Goal: Task Accomplishment & Management: Complete application form

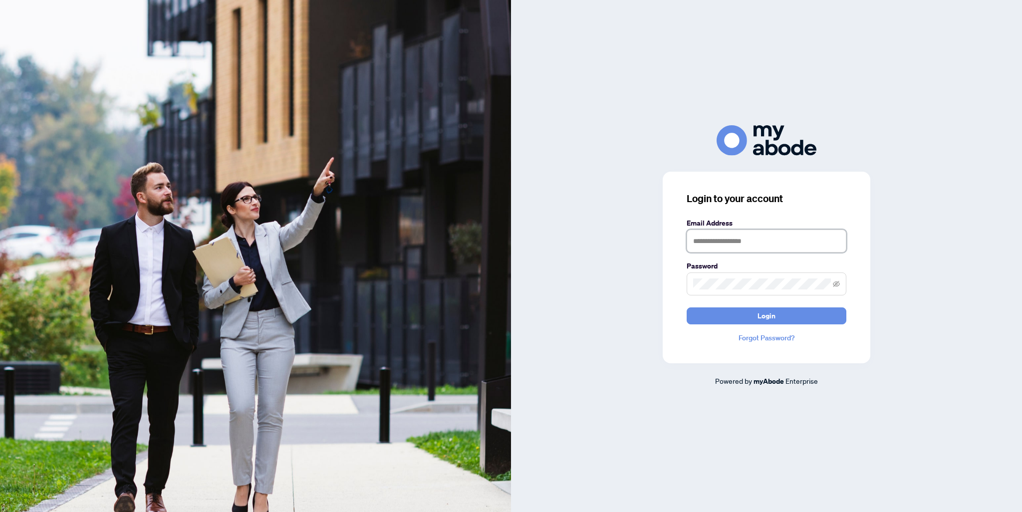
click at [715, 244] on input "text" at bounding box center [767, 241] width 160 height 23
type input "**********"
click at [687, 307] on button "Login" at bounding box center [767, 315] width 160 height 17
click at [555, 275] on div "**********" at bounding box center [766, 256] width 511 height 262
click at [687, 307] on button "Login" at bounding box center [767, 315] width 160 height 17
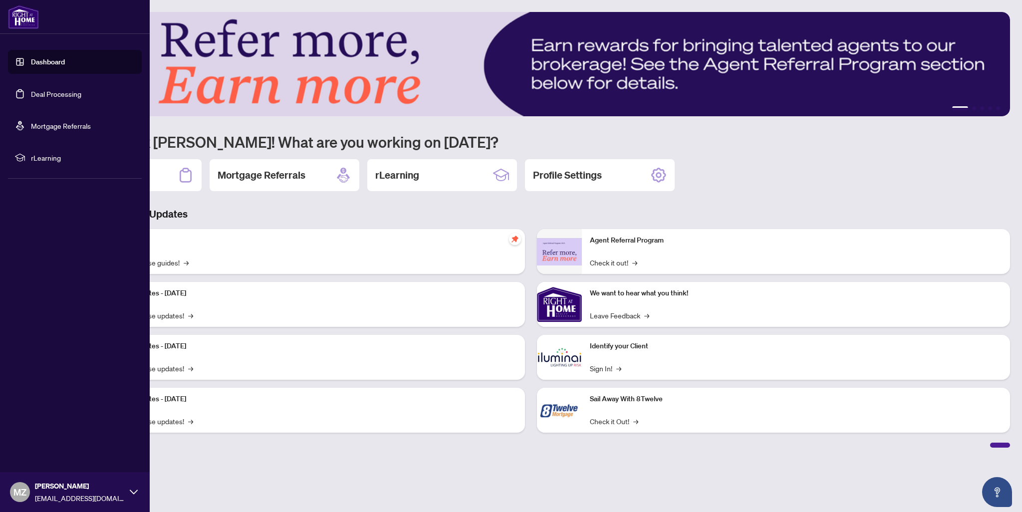
click at [48, 91] on link "Deal Processing" at bounding box center [56, 93] width 50 height 9
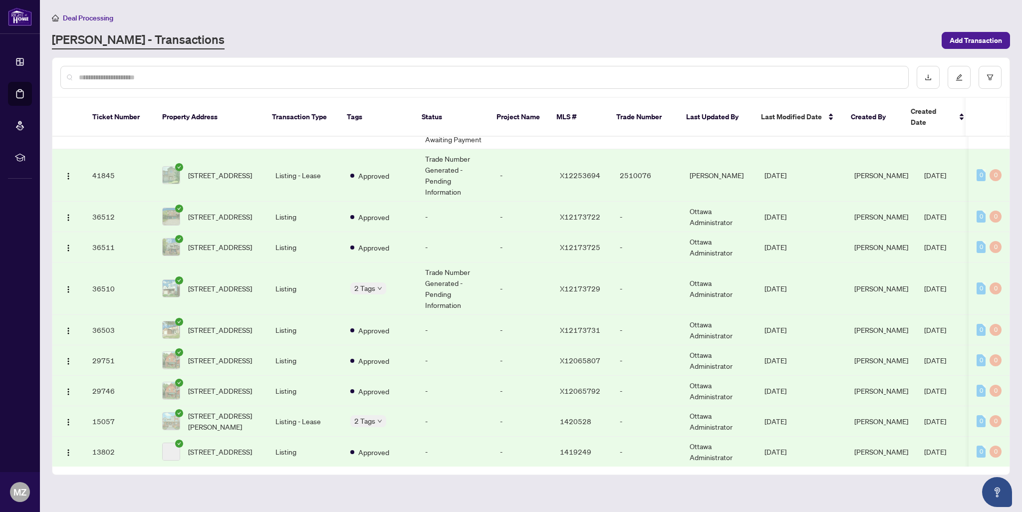
scroll to position [282, 0]
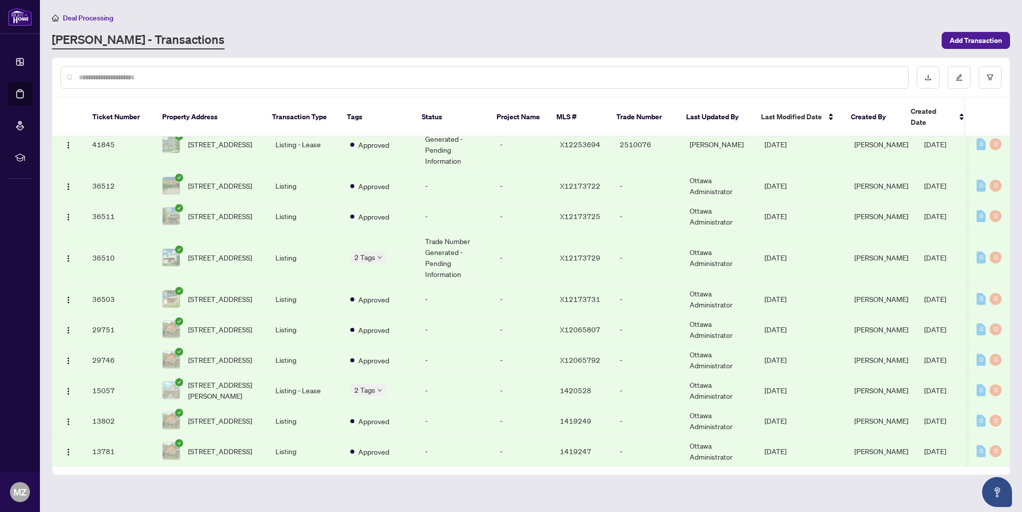
click at [286, 241] on td "Listing" at bounding box center [305, 258] width 75 height 52
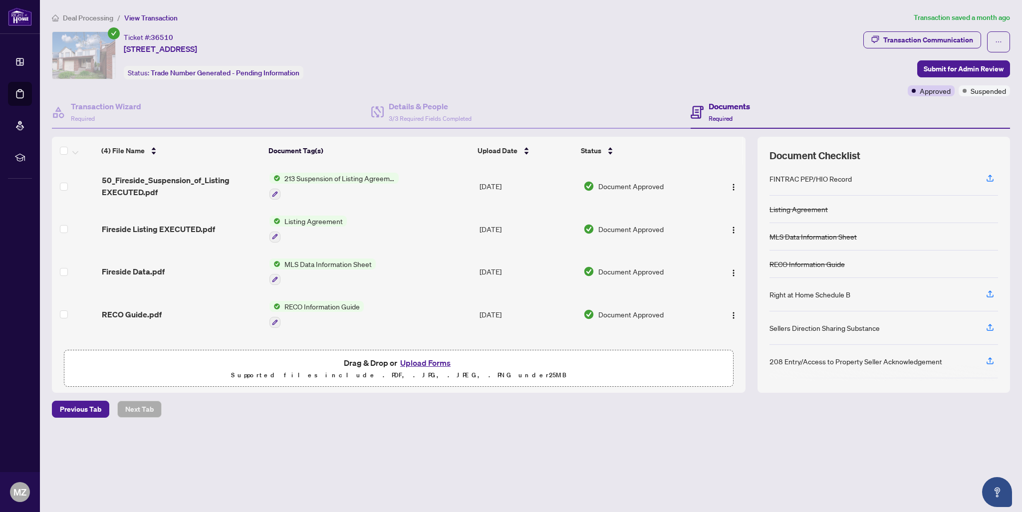
scroll to position [70, 0]
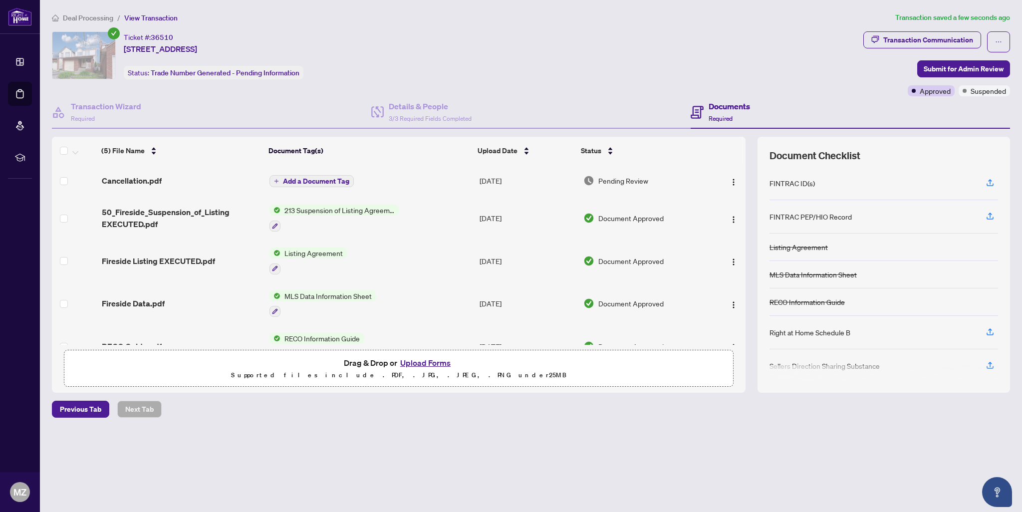
click at [307, 178] on span "Add a Document Tag" at bounding box center [316, 181] width 66 height 7
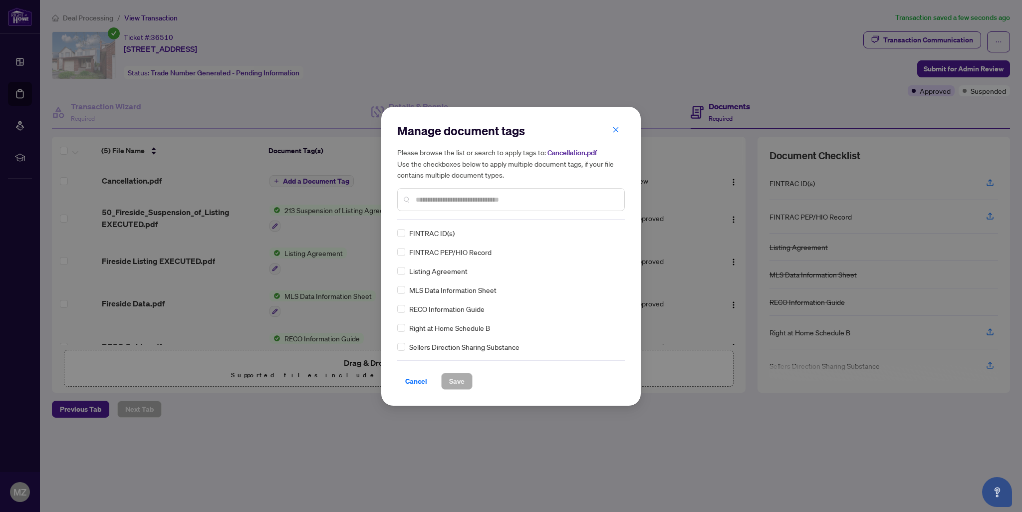
click at [447, 200] on input "text" at bounding box center [516, 199] width 201 height 11
type input "*"
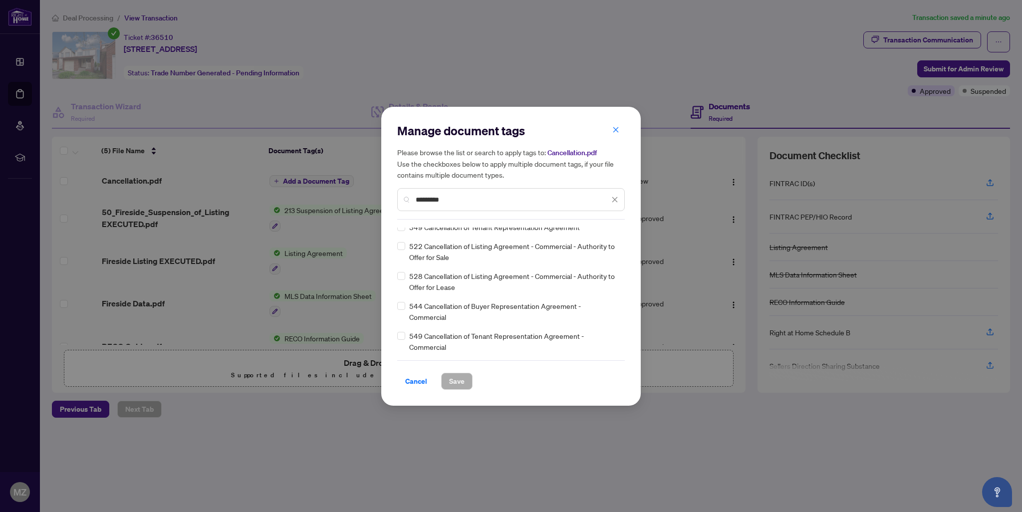
scroll to position [0, 0]
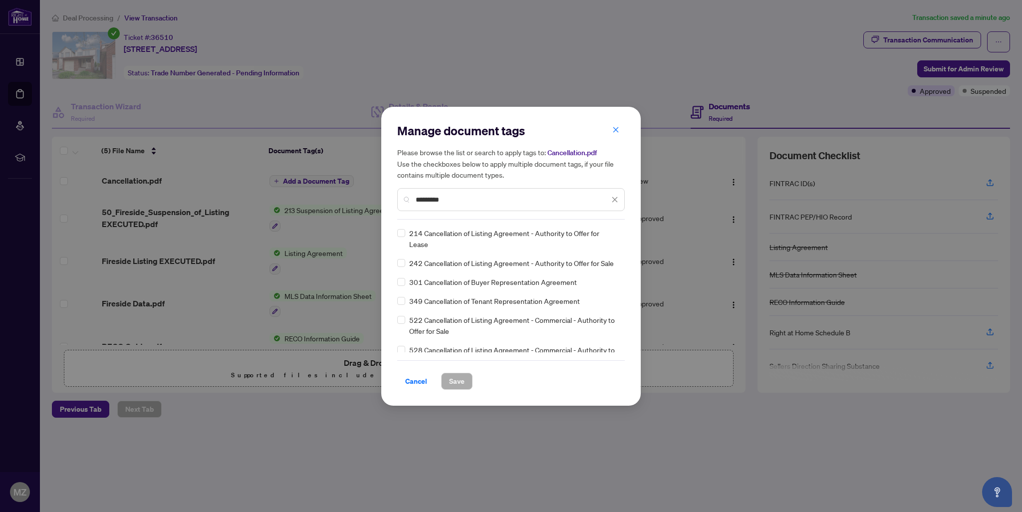
type input "*********"
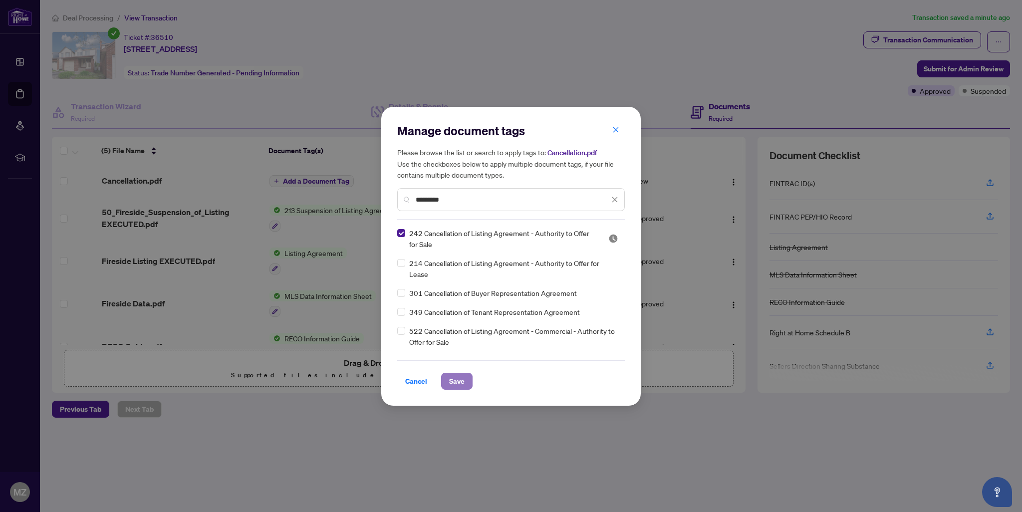
click at [457, 384] on span "Save" at bounding box center [456, 381] width 15 height 16
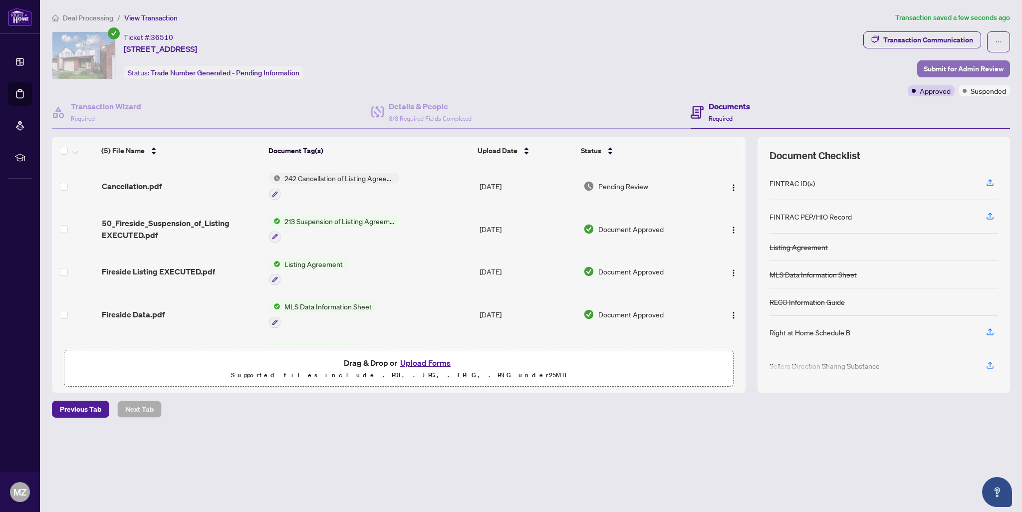
click at [943, 70] on span "Submit for Admin Review" at bounding box center [964, 69] width 80 height 16
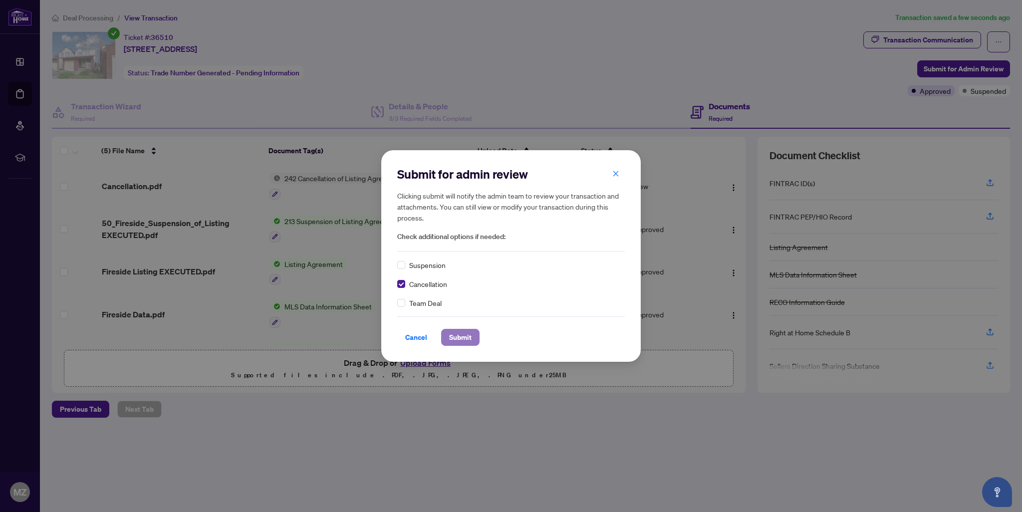
click at [461, 339] on span "Submit" at bounding box center [460, 337] width 22 height 16
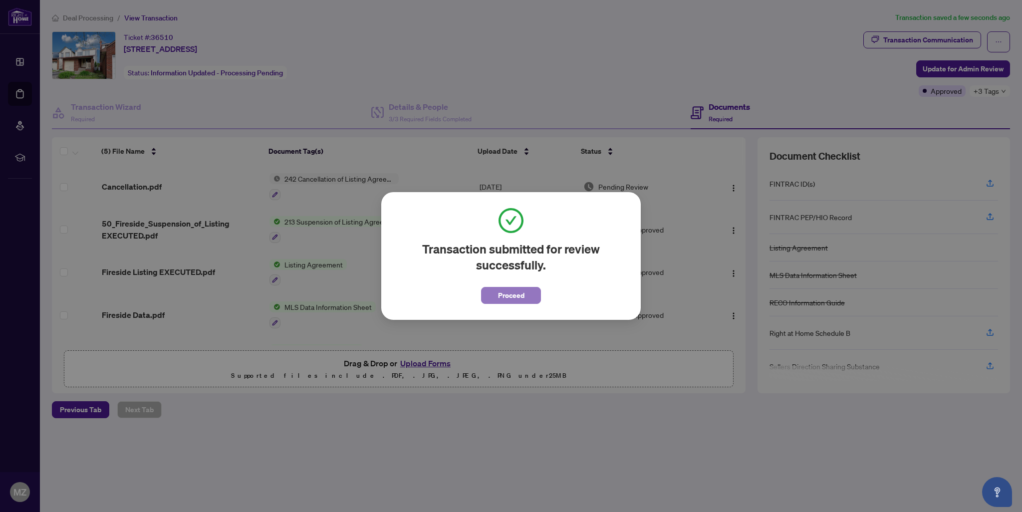
click at [523, 295] on button "Proceed" at bounding box center [511, 295] width 60 height 17
